Goal: Task Accomplishment & Management: Complete application form

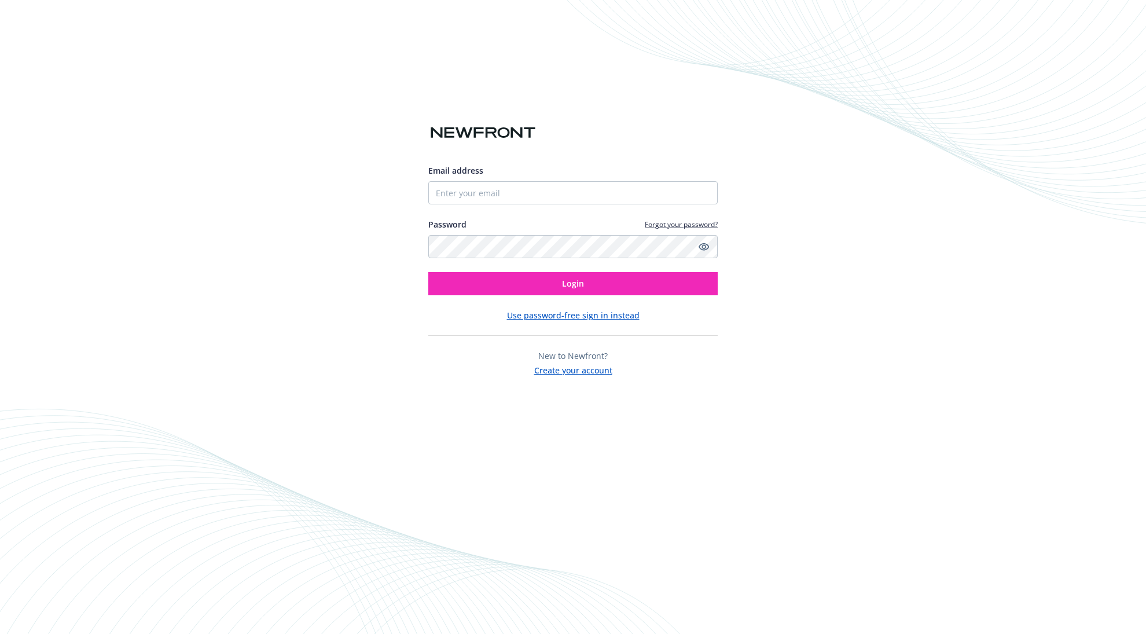
click at [586, 367] on button "Create your account" at bounding box center [573, 369] width 78 height 14
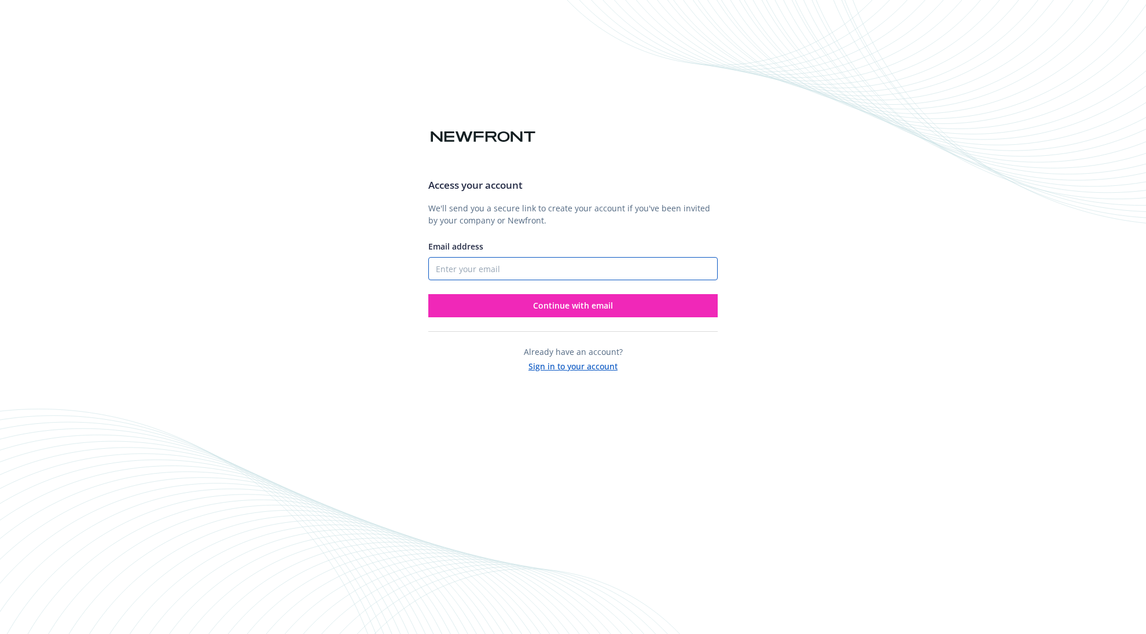
click at [595, 270] on input "Email address" at bounding box center [572, 268] width 289 height 23
type input "[PERSON_NAME][EMAIL_ADDRESS][DOMAIN_NAME]"
click at [428, 294] on button "Continue with email" at bounding box center [572, 305] width 289 height 23
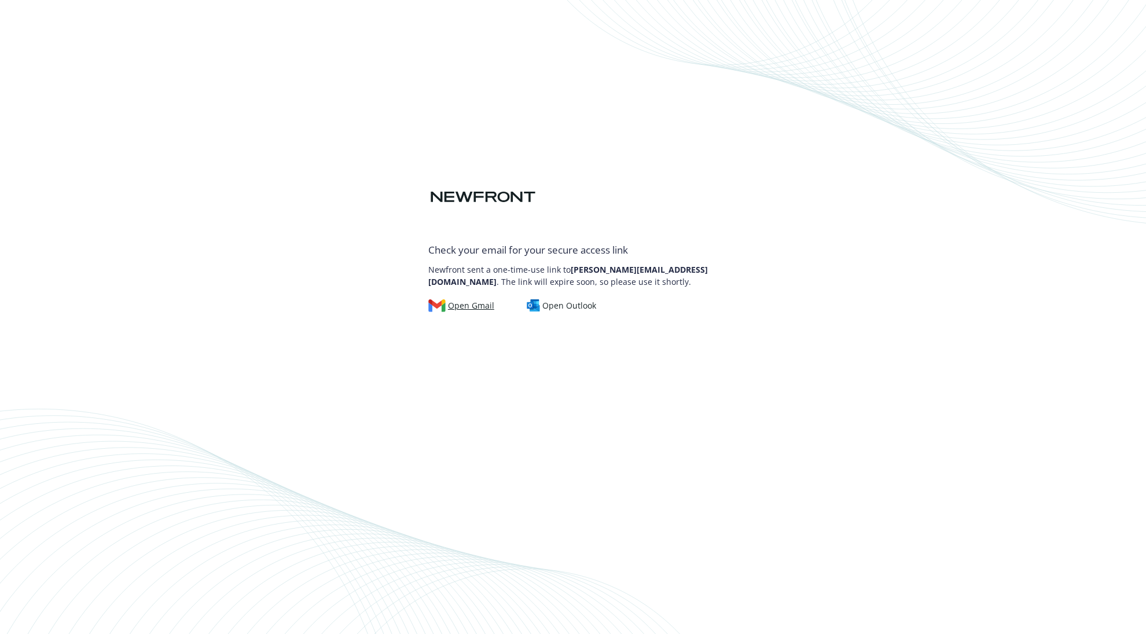
click at [463, 304] on div "Open Gmail" at bounding box center [461, 305] width 66 height 13
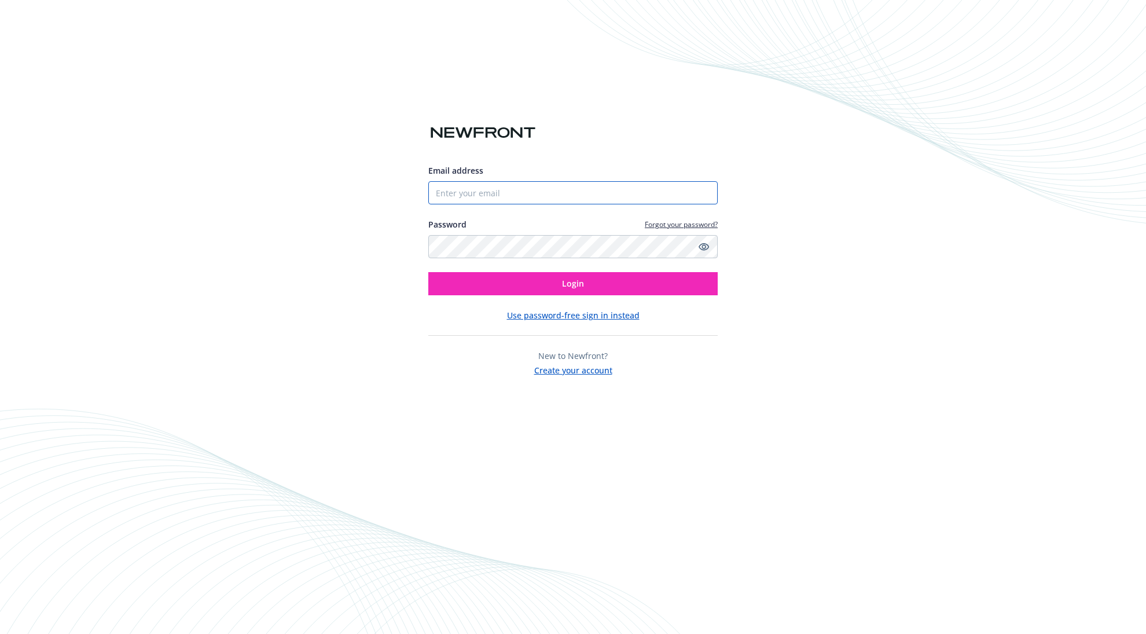
click at [545, 193] on input "Email address" at bounding box center [572, 192] width 289 height 23
click at [0, 633] on com-1password-button at bounding box center [0, 634] width 0 height 0
click at [587, 371] on button "Create your account" at bounding box center [573, 369] width 78 height 14
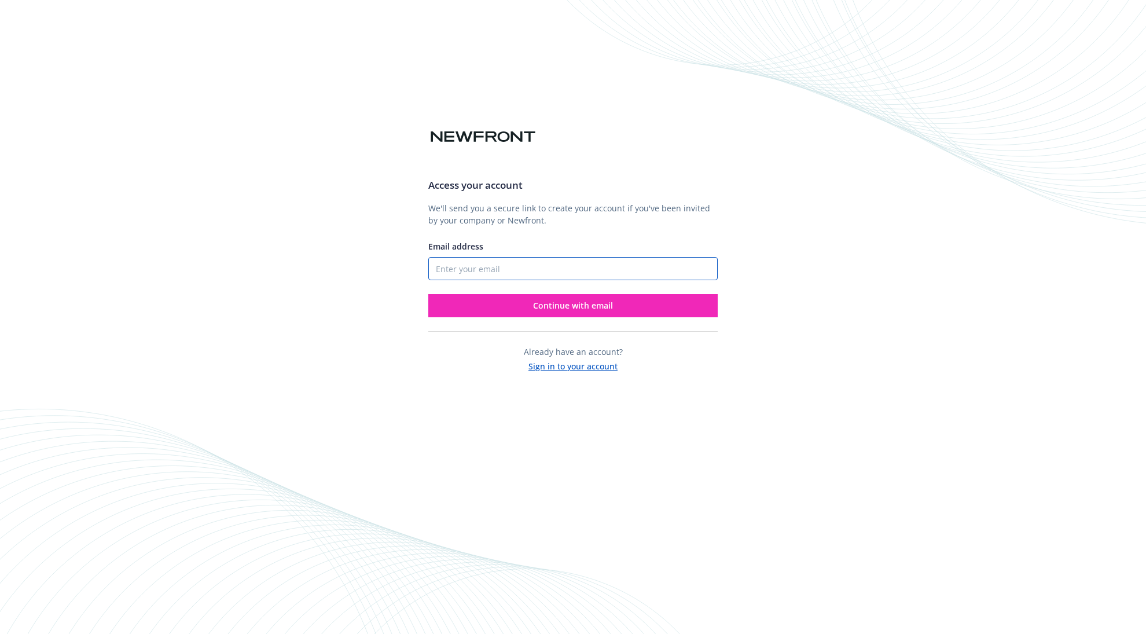
click at [632, 273] on input "Email address" at bounding box center [572, 268] width 289 height 23
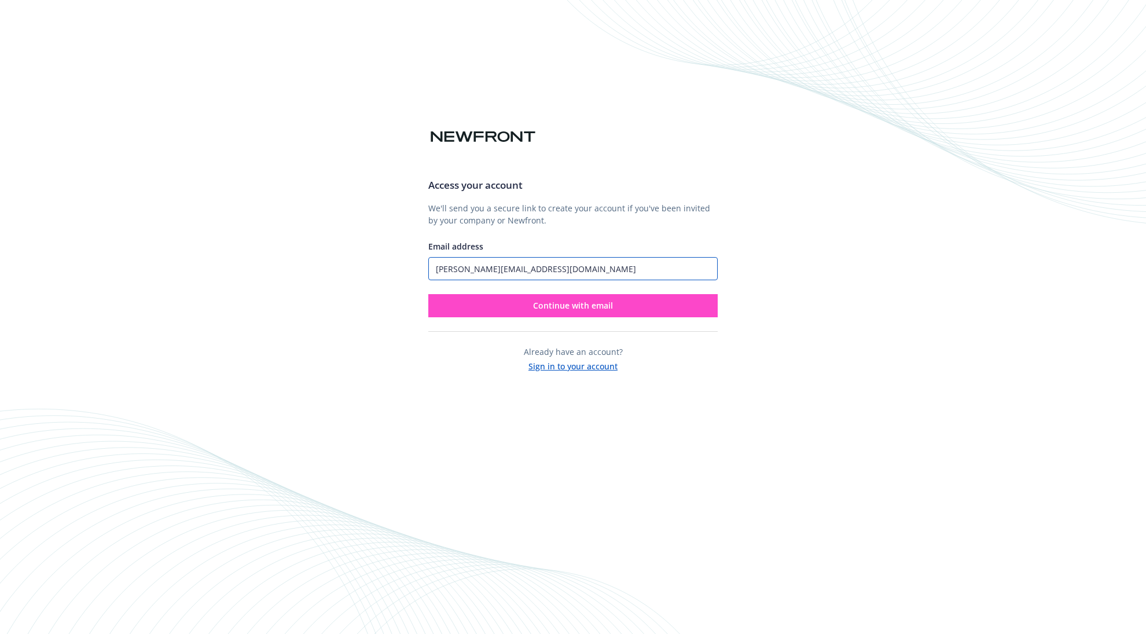
type input "[PERSON_NAME][EMAIL_ADDRESS][DOMAIN_NAME]"
click at [667, 306] on button "Continue with email" at bounding box center [572, 305] width 289 height 23
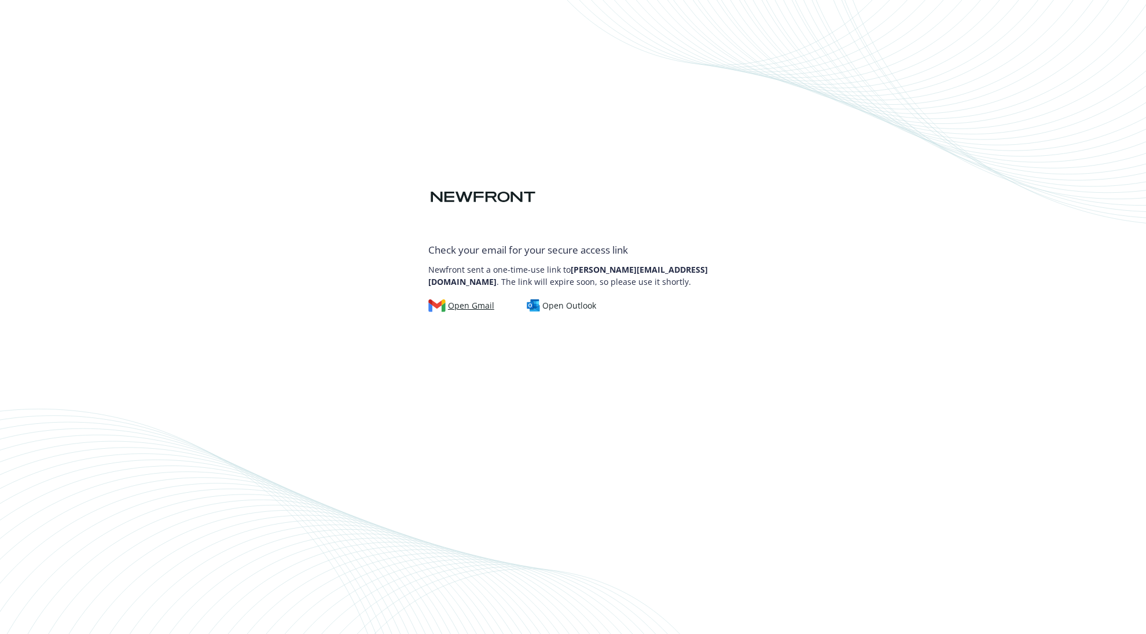
click at [466, 306] on div "Open Gmail" at bounding box center [461, 305] width 66 height 13
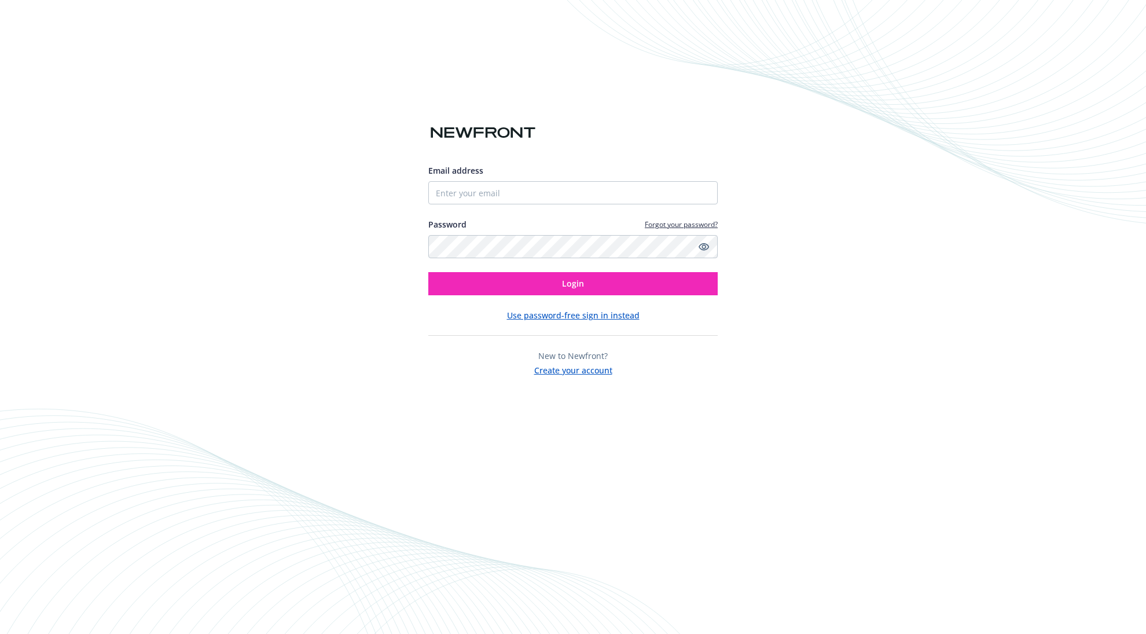
click at [573, 370] on button "Create your account" at bounding box center [573, 369] width 78 height 14
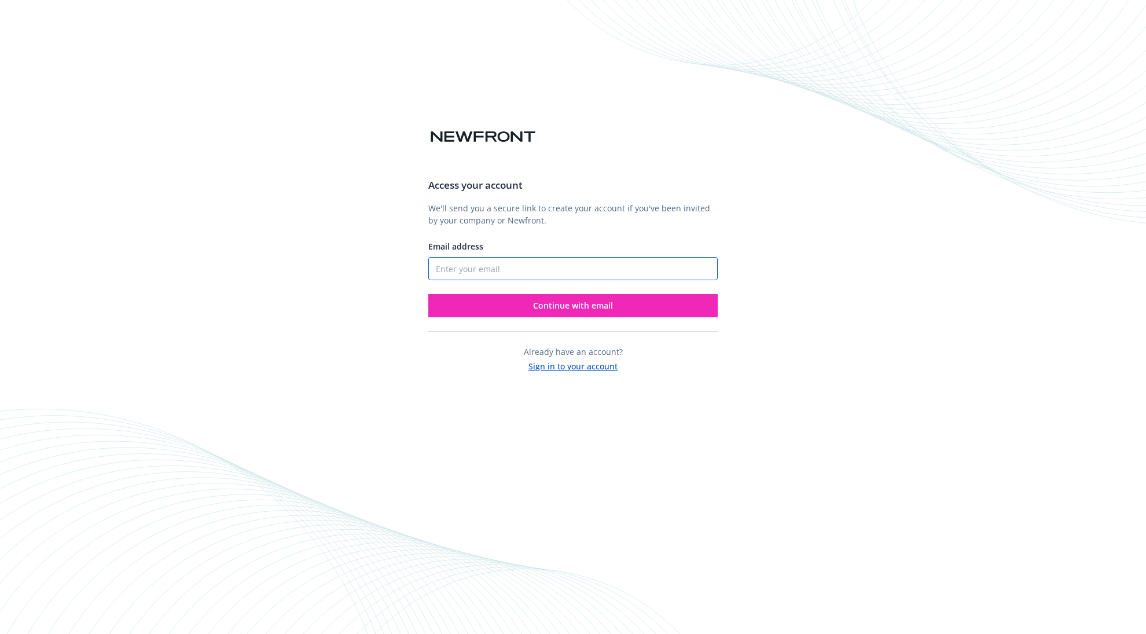
click at [588, 273] on input "Email address" at bounding box center [572, 268] width 289 height 23
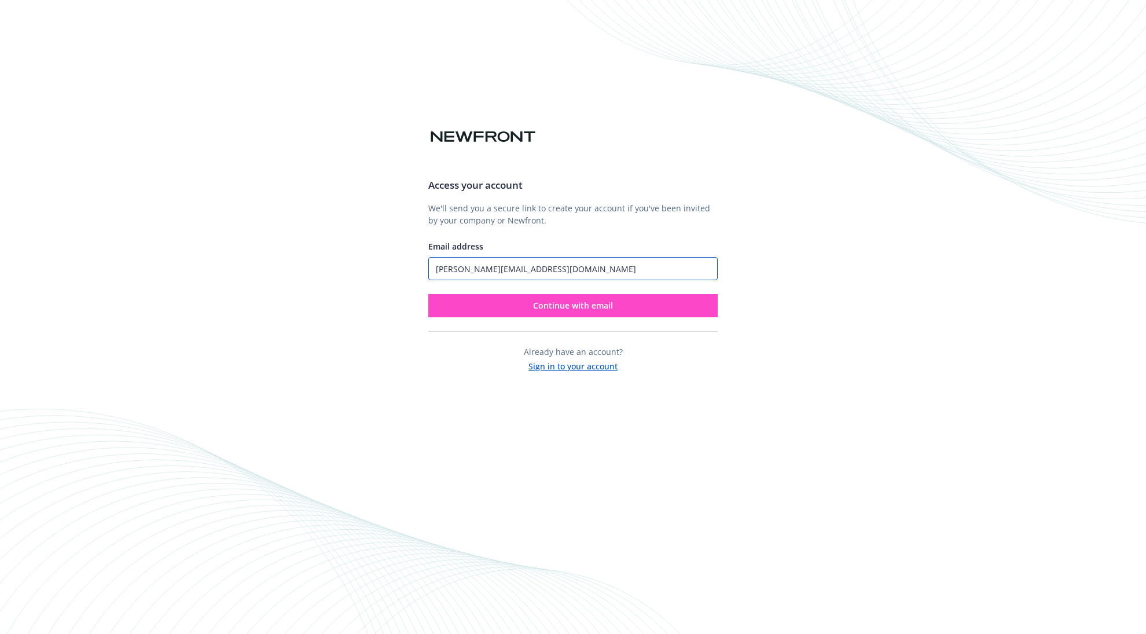
type input "[PERSON_NAME][EMAIL_ADDRESS][DOMAIN_NAME]"
click at [678, 308] on button "Continue with email" at bounding box center [572, 305] width 289 height 23
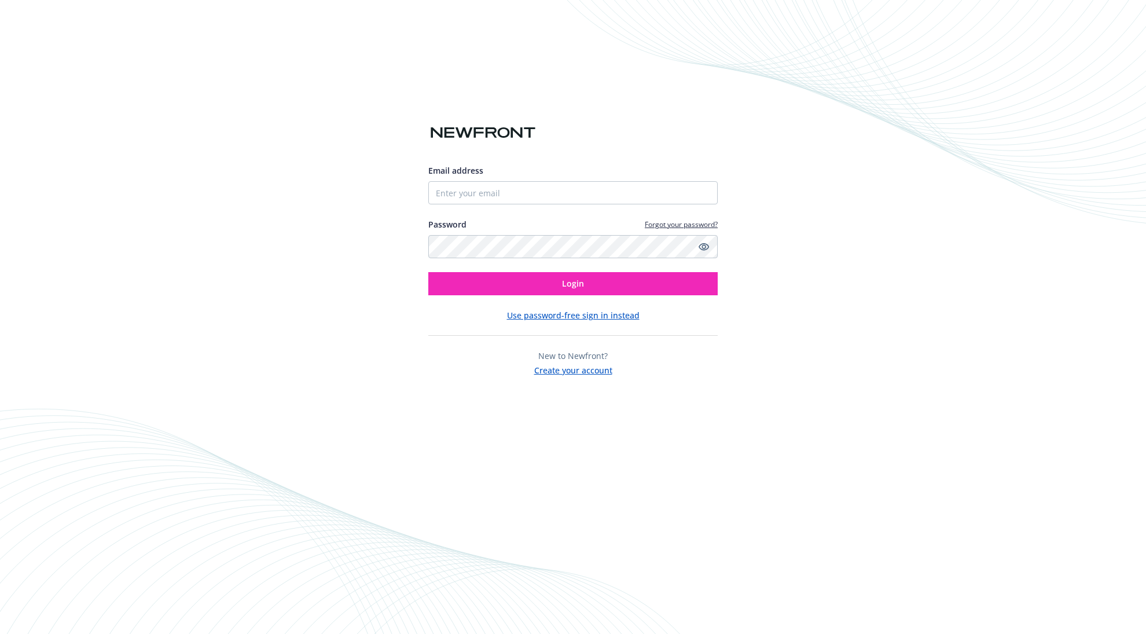
click at [550, 371] on button "Create your account" at bounding box center [573, 369] width 78 height 14
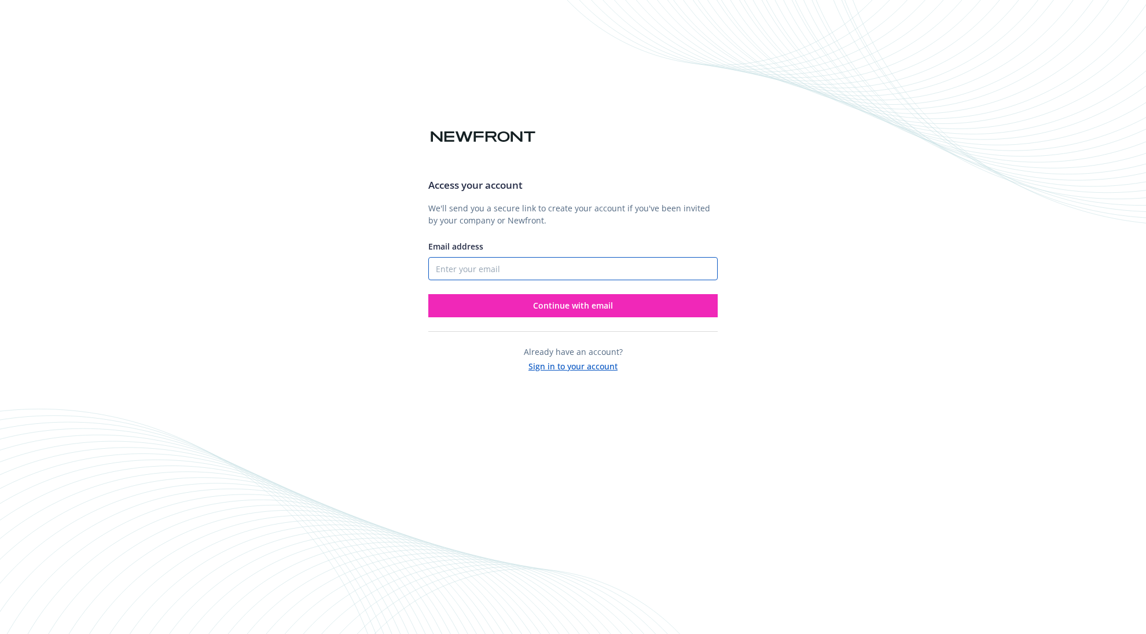
click at [572, 272] on input "Email address" at bounding box center [572, 268] width 289 height 23
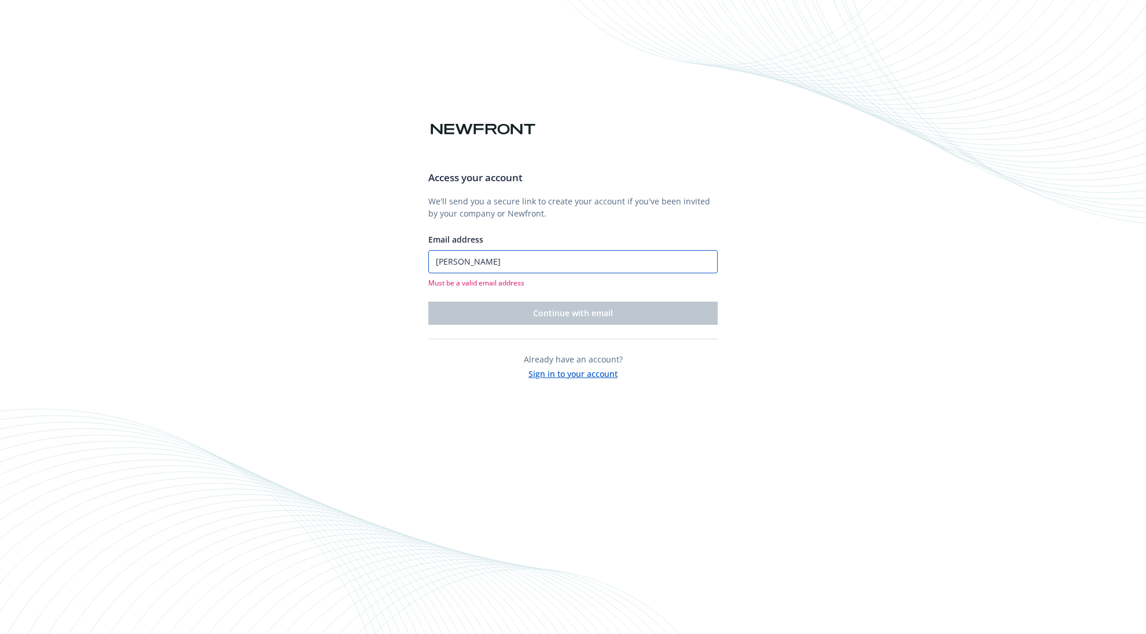
type input "[PERSON_NAME]"
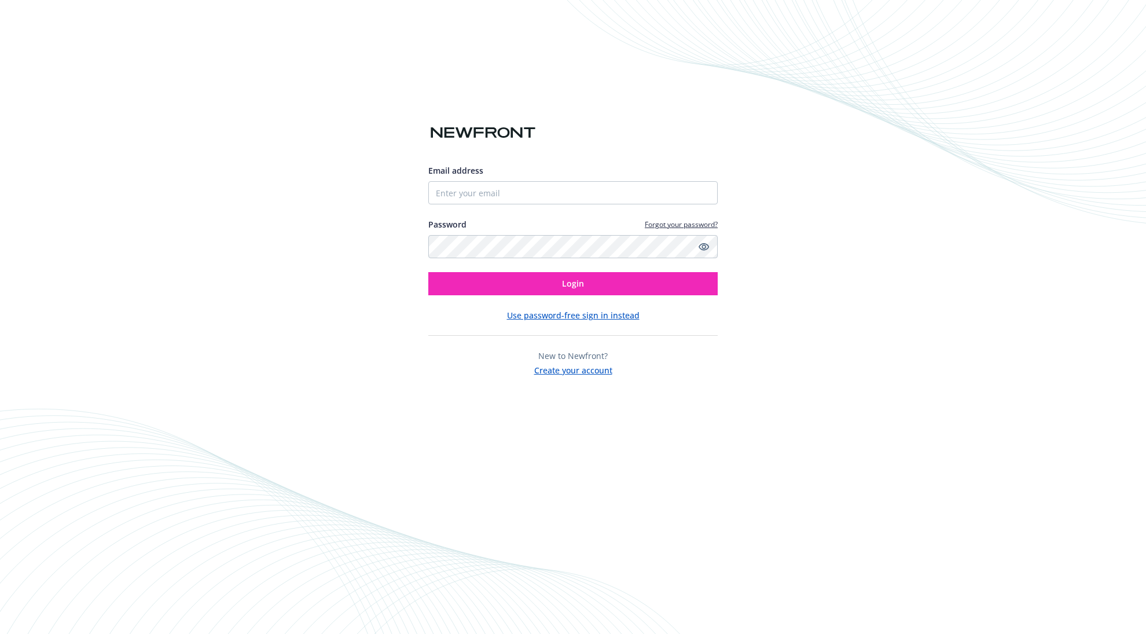
click at [586, 313] on button "Use password-free sign in instead" at bounding box center [573, 315] width 133 height 12
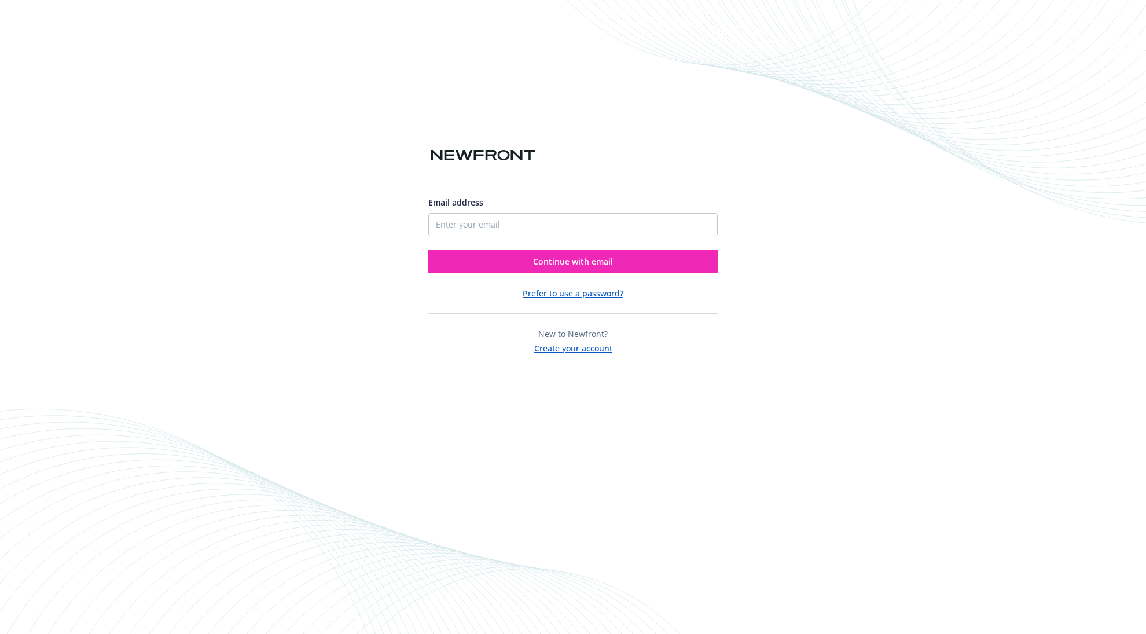
click at [616, 289] on button "Prefer to use a password?" at bounding box center [573, 293] width 101 height 12
